Goal: Find specific page/section: Find specific page/section

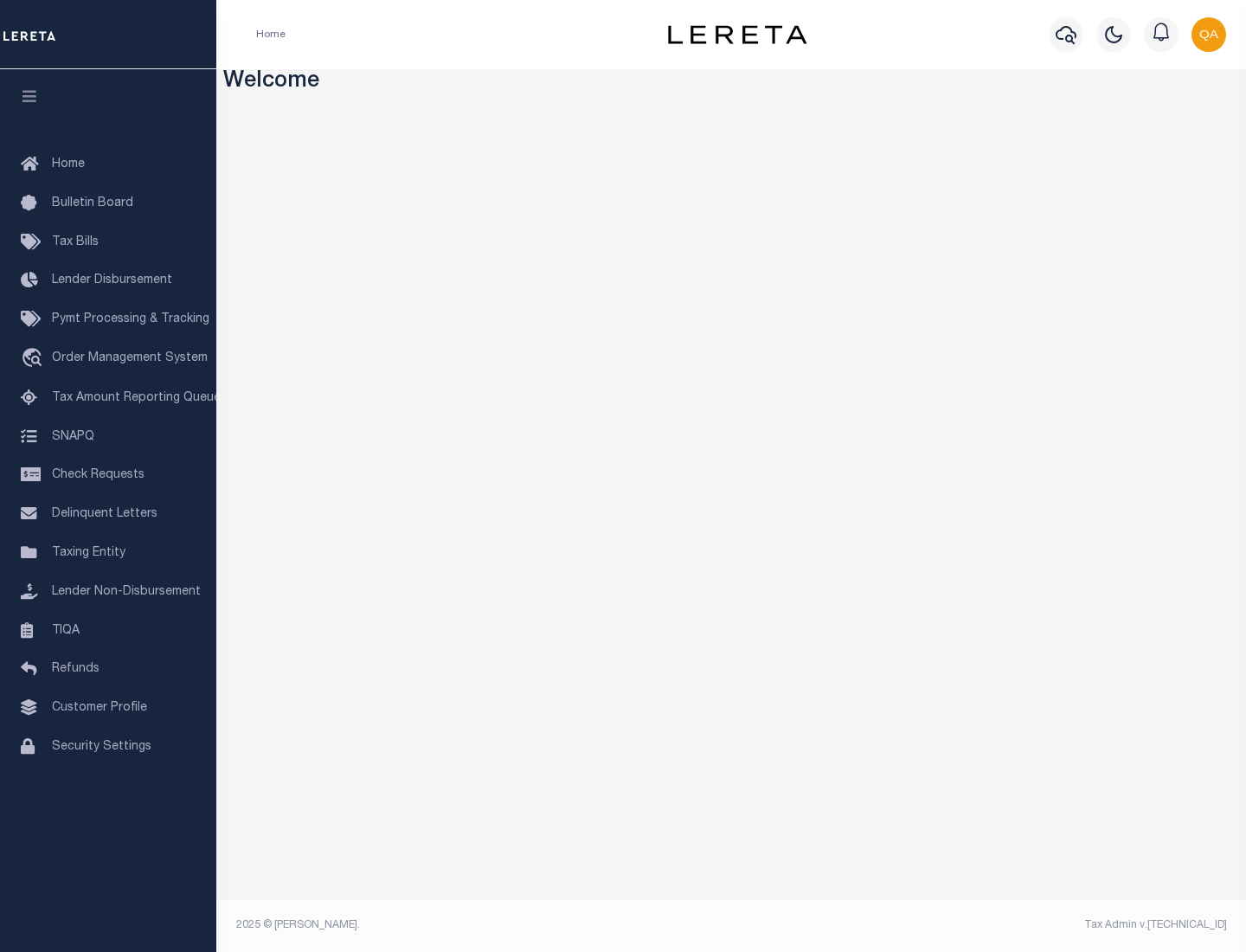
click at [108, 630] on link "TIQA" at bounding box center [108, 632] width 217 height 39
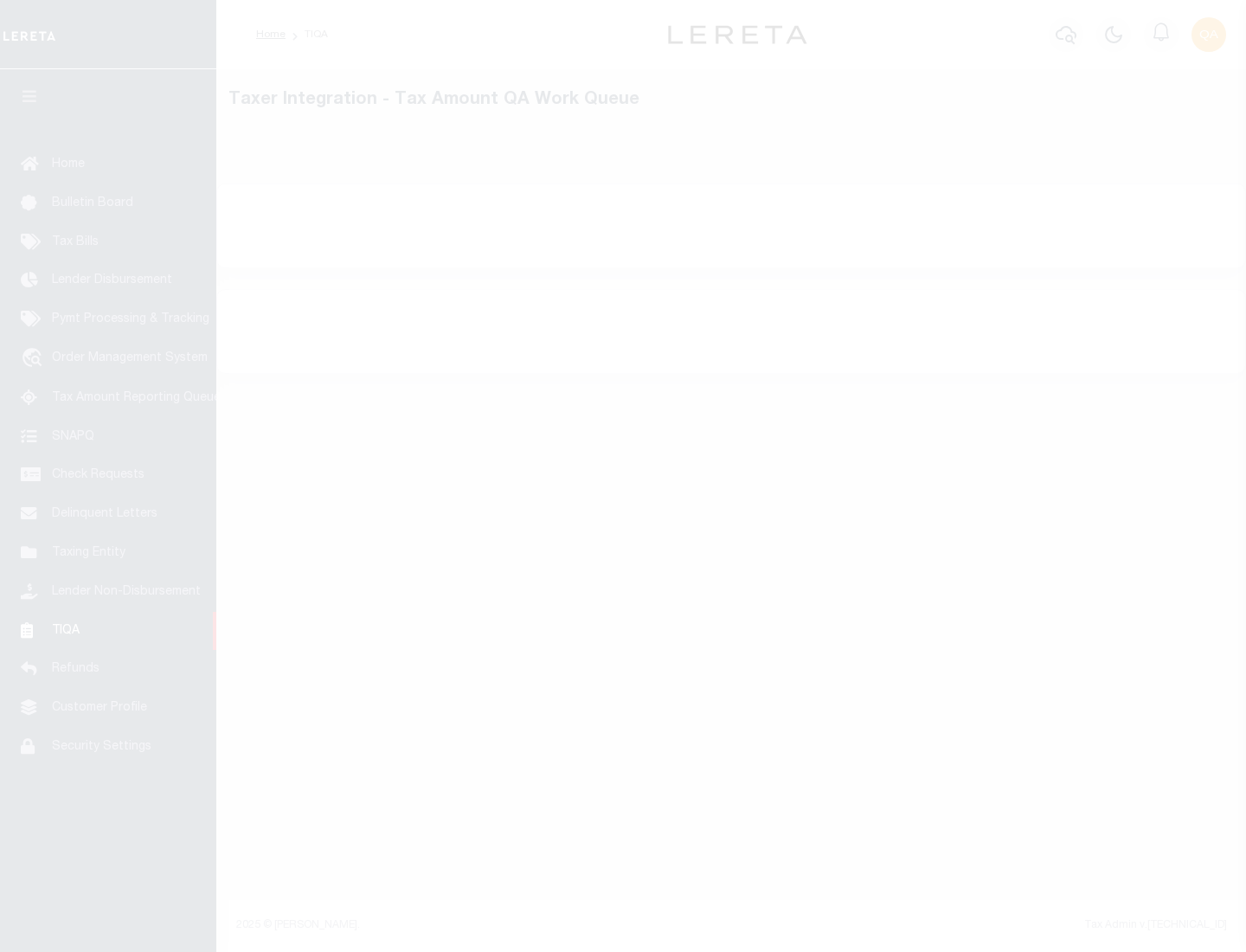
select select "200"
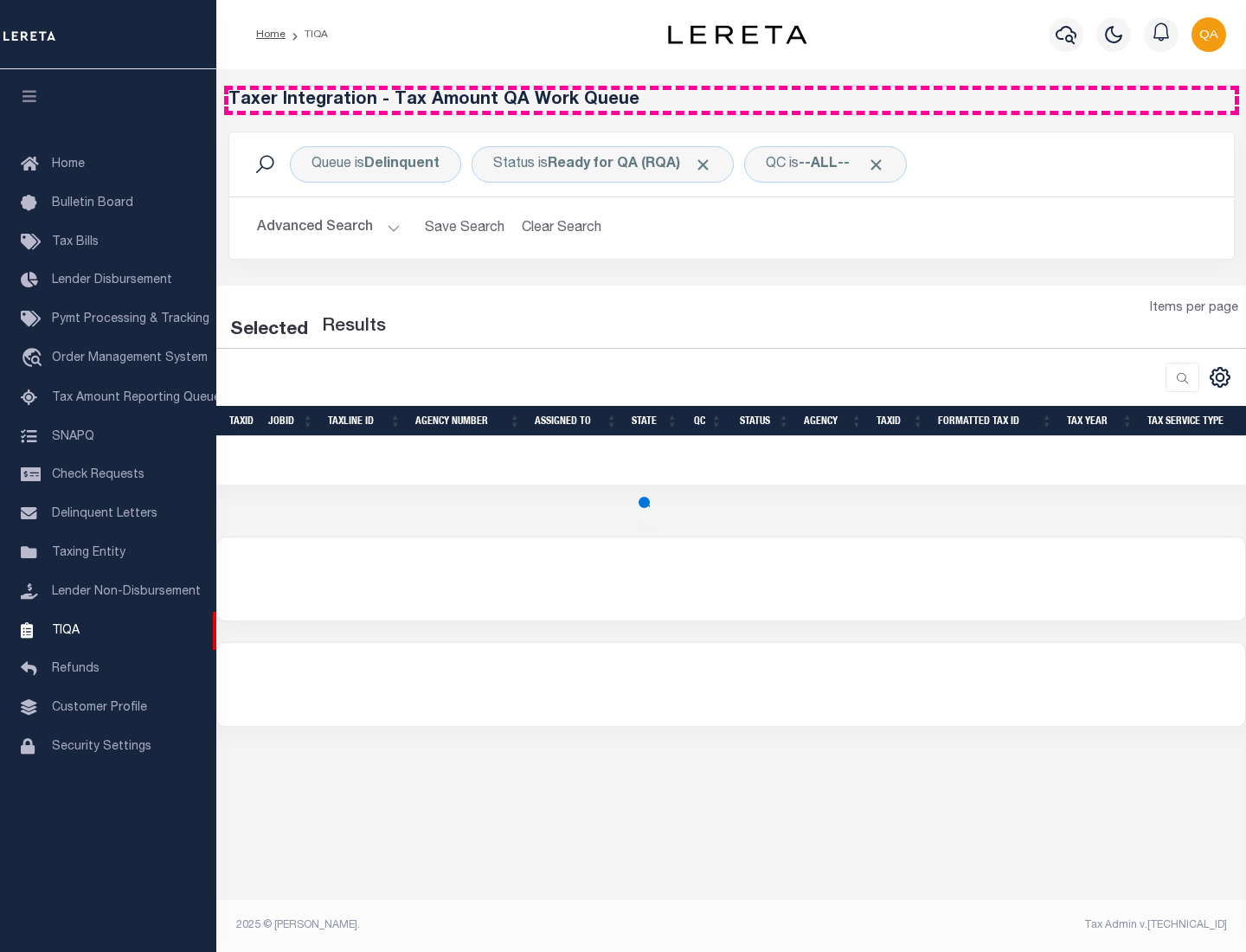
select select "200"
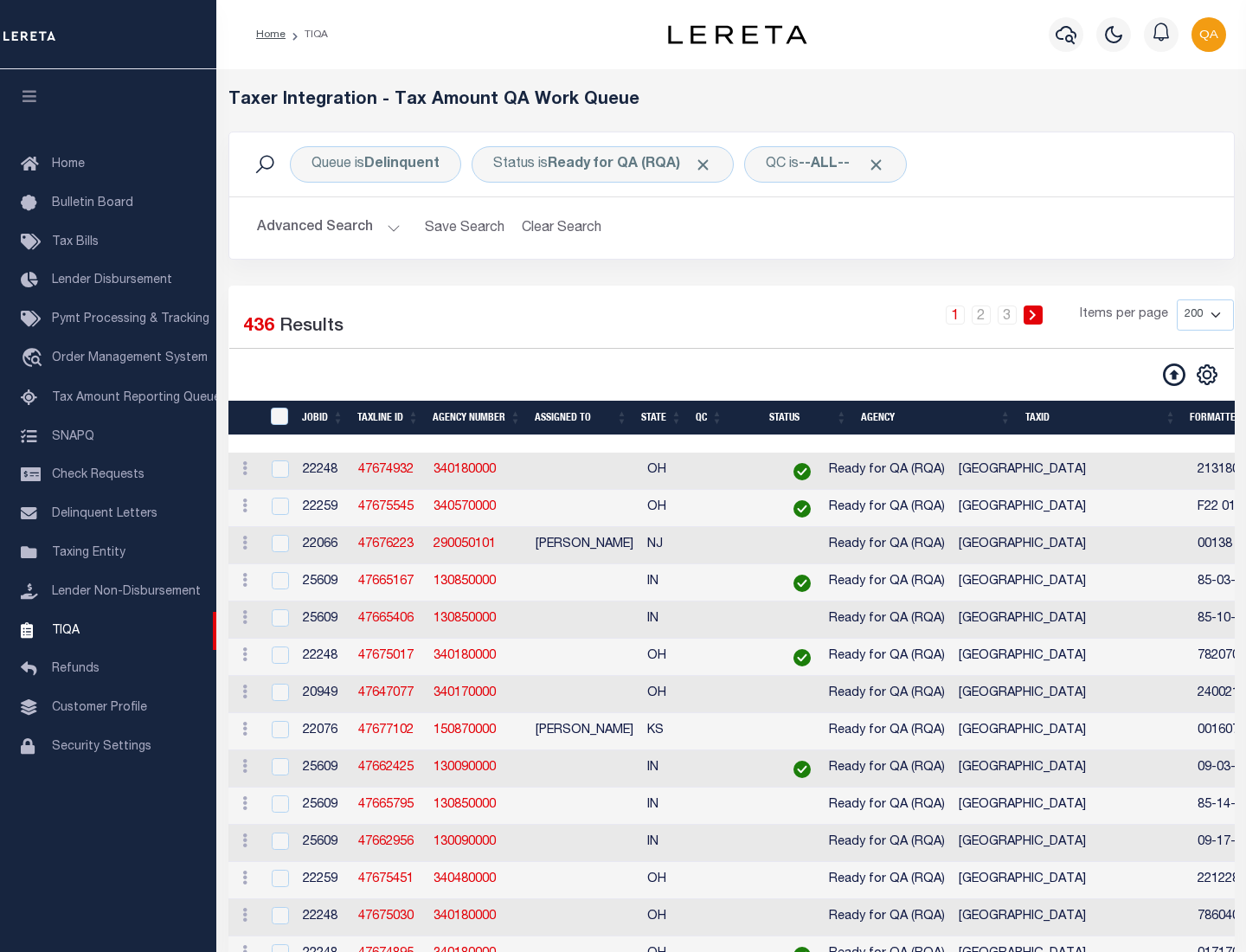
click at [708, 164] on span "Click to Remove" at bounding box center [703, 164] width 18 height 18
